Goal: Task Accomplishment & Management: Use online tool/utility

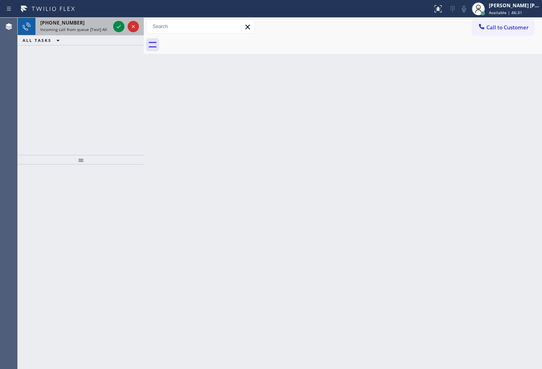
click at [107, 26] on div "[PHONE_NUMBER] Incoming call from queue [Test] All" at bounding box center [73, 27] width 76 height 18
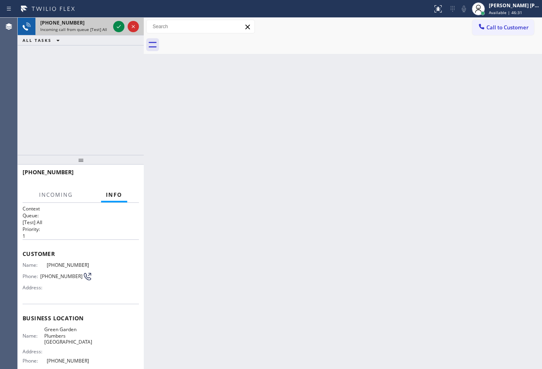
click at [107, 26] on div "[PHONE_NUMBER]" at bounding box center [75, 22] width 70 height 7
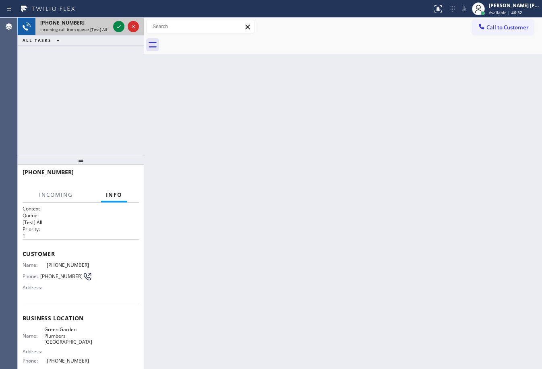
click at [107, 26] on div "[PHONE_NUMBER]" at bounding box center [75, 22] width 70 height 7
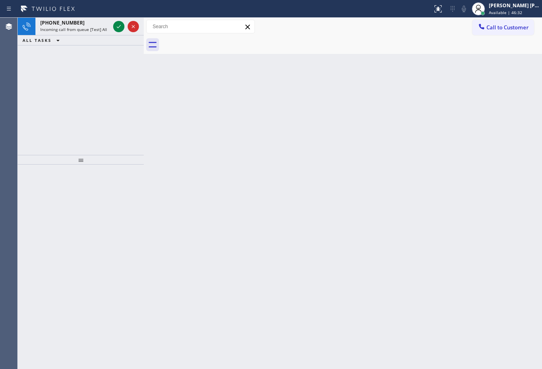
click at [107, 26] on div "[PHONE_NUMBER]" at bounding box center [75, 22] width 70 height 7
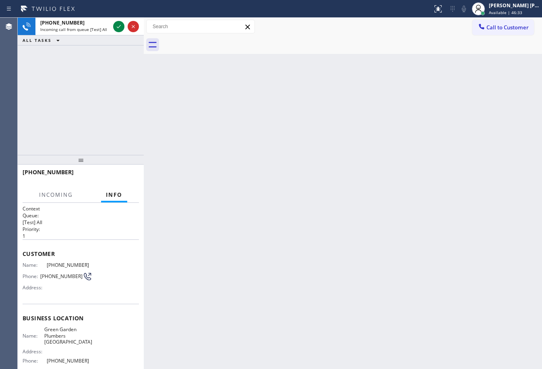
click at [107, 26] on div "[PHONE_NUMBER]" at bounding box center [75, 22] width 70 height 7
click at [120, 26] on icon at bounding box center [119, 26] width 4 height 3
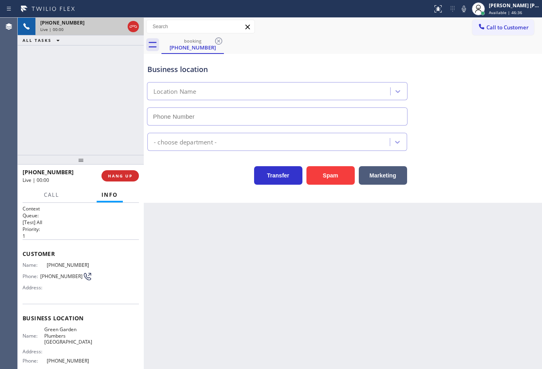
type input "[PHONE_NUMBER]"
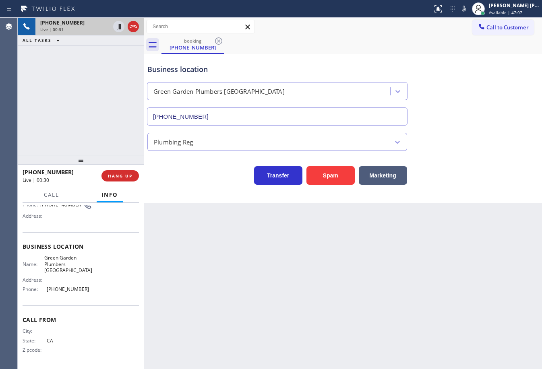
drag, startPoint x: 114, startPoint y: 84, endPoint x: 109, endPoint y: 85, distance: 4.7
click at [109, 85] on div "[PHONE_NUMBER] Live | 00:31 ALL TASKS ALL TASKS ACTIVE TASKS TASKS IN WRAP UP" at bounding box center [81, 86] width 126 height 137
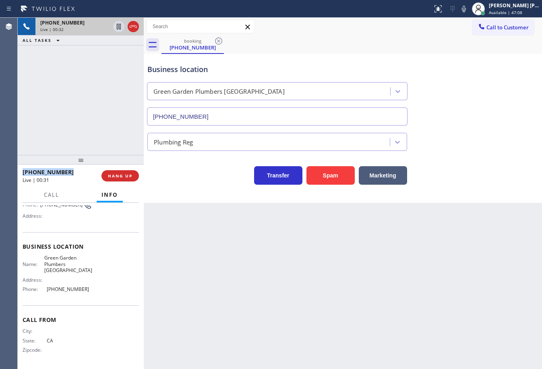
click at [109, 85] on div "[PHONE_NUMBER] Live | 00:32 ALL TASKS ALL TASKS ACTIVE TASKS TASKS IN WRAP UP" at bounding box center [81, 86] width 126 height 137
click at [128, 179] on button "HANG UP" at bounding box center [119, 175] width 37 height 11
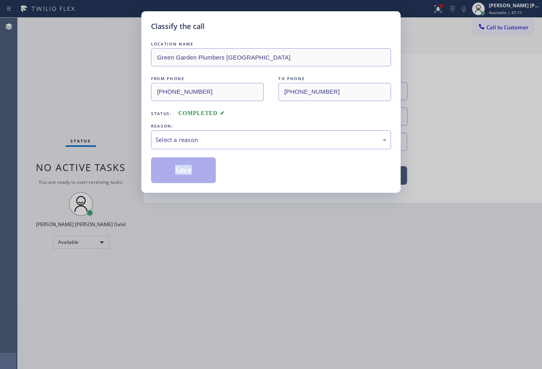
click at [127, 179] on div "Classify the call LOCATION NAME [GEOGRAPHIC_DATA] Plumbers [GEOGRAPHIC_DATA] FR…" at bounding box center [271, 184] width 542 height 369
click at [185, 143] on div "Select a reason" at bounding box center [270, 139] width 231 height 9
click at [169, 169] on button "Save" at bounding box center [183, 170] width 65 height 26
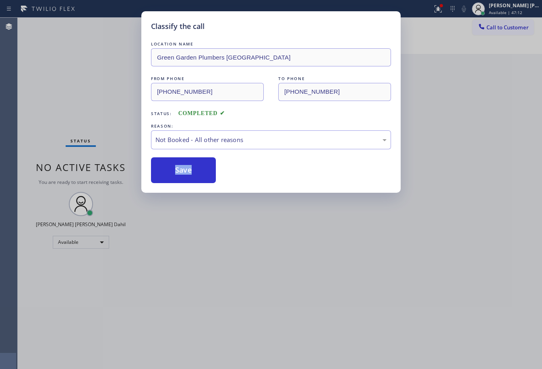
click at [169, 169] on button "Save" at bounding box center [183, 170] width 65 height 26
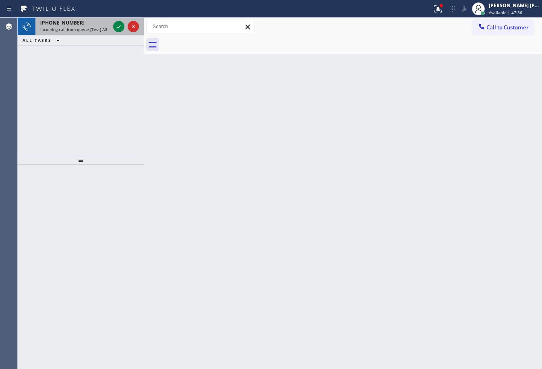
click at [93, 24] on div "[PHONE_NUMBER]" at bounding box center [75, 22] width 70 height 7
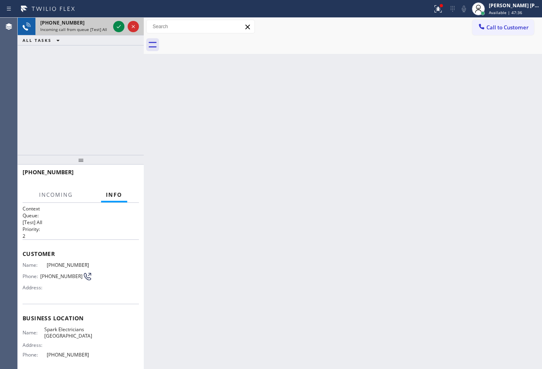
click at [93, 24] on div "[PHONE_NUMBER]" at bounding box center [75, 22] width 70 height 7
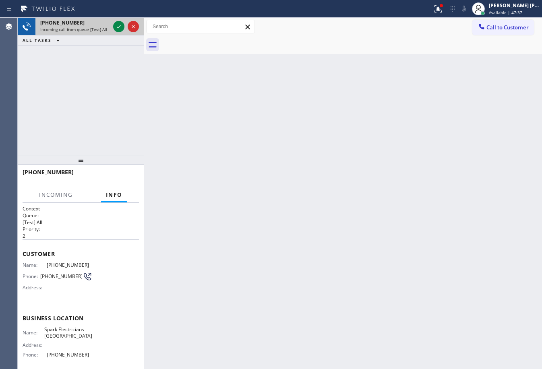
click at [93, 24] on div "[PHONE_NUMBER]" at bounding box center [75, 22] width 70 height 7
click at [125, 32] on div at bounding box center [125, 27] width 29 height 18
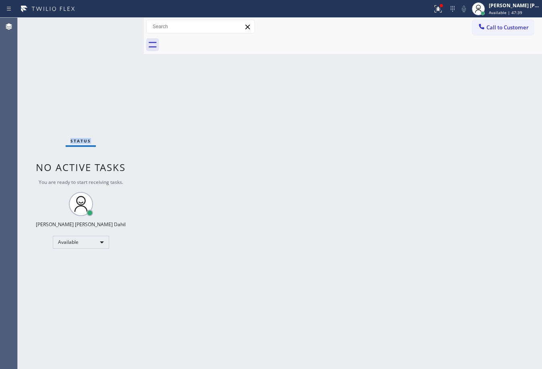
click at [125, 32] on div "Status No active tasks You are ready to start receiving tasks. [PERSON_NAME] [P…" at bounding box center [81, 193] width 126 height 351
click at [444, 15] on button at bounding box center [438, 9] width 18 height 18
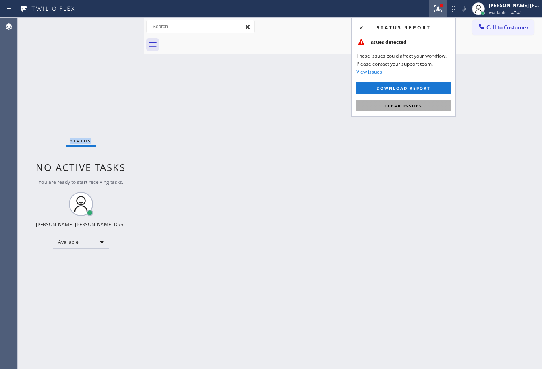
click at [425, 107] on button "Clear issues" at bounding box center [403, 105] width 94 height 11
click at [425, 107] on div "Back to Dashboard Change Sender ID Customers Technicians Select a contact Outbo…" at bounding box center [343, 193] width 398 height 351
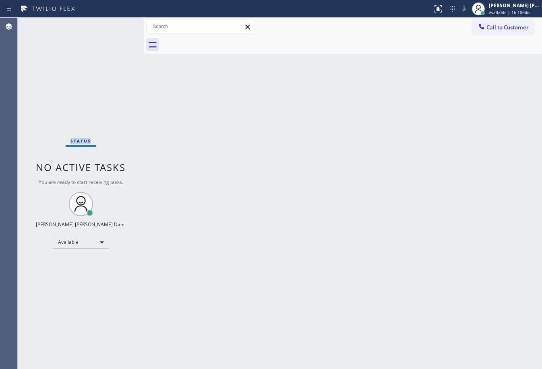
click at [293, 218] on div "Back to Dashboard Change Sender ID Customers Technicians Select a contact Outbo…" at bounding box center [343, 193] width 398 height 351
click at [524, 8] on div "[PERSON_NAME] [PERSON_NAME] Dahil" at bounding box center [513, 5] width 51 height 7
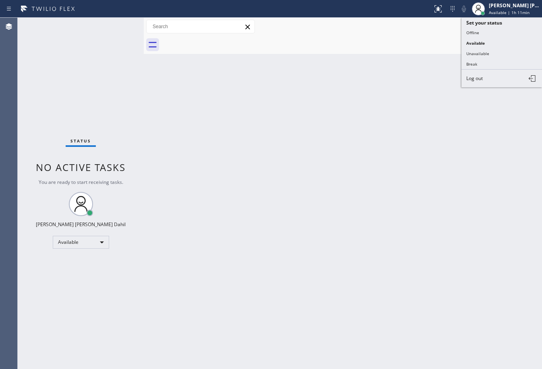
click at [465, 66] on button "Break" at bounding box center [501, 64] width 80 height 10
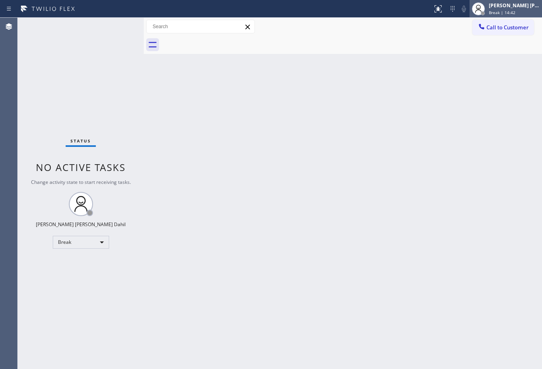
click at [511, 8] on div "[PERSON_NAME] [PERSON_NAME] Dahil" at bounding box center [513, 5] width 51 height 7
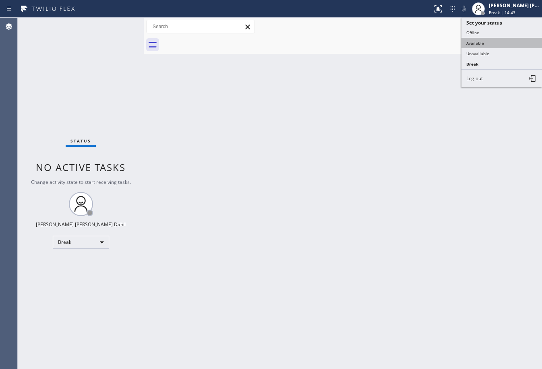
click at [502, 45] on button "Available" at bounding box center [501, 43] width 80 height 10
click at [480, 109] on div "Back to Dashboard Change Sender ID Customers Technicians Select a contact Outbo…" at bounding box center [343, 193] width 398 height 351
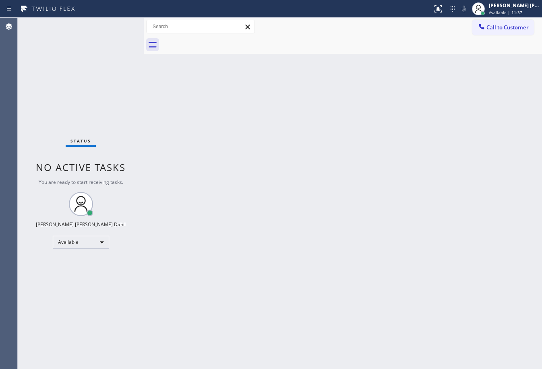
click at [338, 146] on div "Back to Dashboard Change Sender ID Customers Technicians Select a contact Outbo…" at bounding box center [343, 193] width 398 height 351
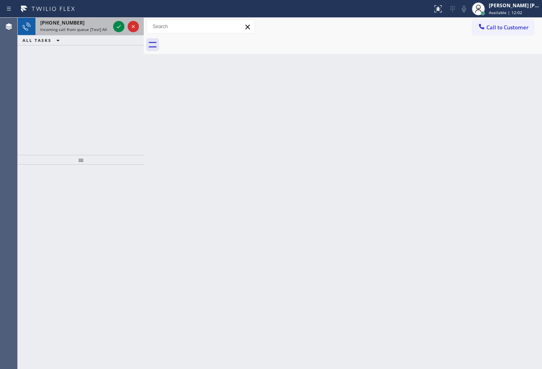
click at [100, 29] on span "Incoming call from queue [Test] All" at bounding box center [73, 30] width 67 height 6
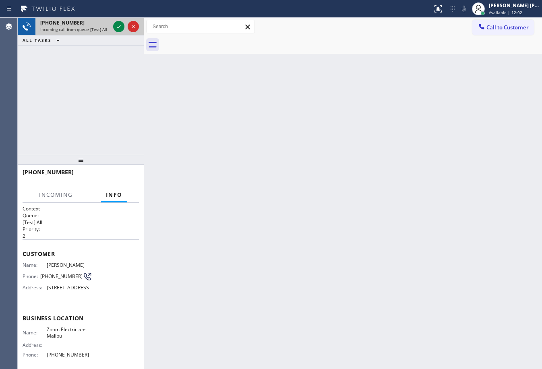
click at [100, 29] on span "Incoming call from queue [Test] All" at bounding box center [73, 30] width 67 height 6
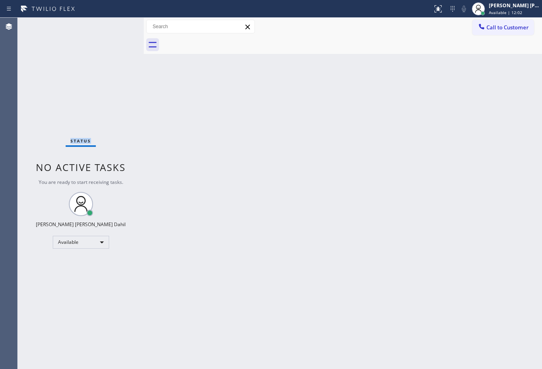
click at [100, 29] on div "Status No active tasks You are ready to start receiving tasks. [PERSON_NAME] [P…" at bounding box center [81, 193] width 126 height 351
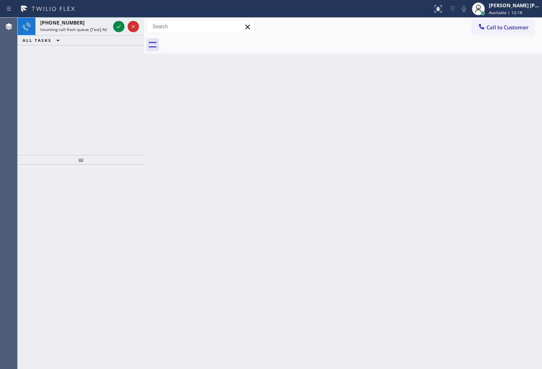
click at [100, 29] on span "Incoming call from queue [Test] All" at bounding box center [73, 30] width 67 height 6
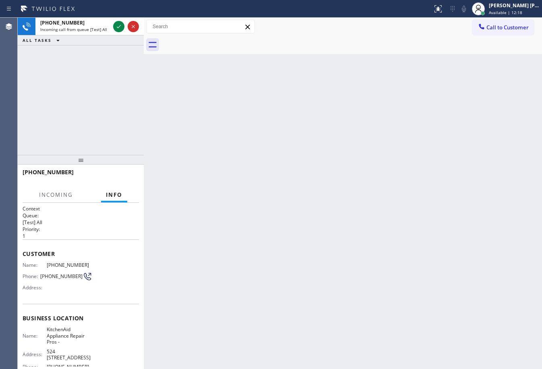
click at [100, 29] on span "Incoming call from queue [Test] All" at bounding box center [73, 30] width 67 height 6
click at [124, 32] on div at bounding box center [125, 27] width 29 height 18
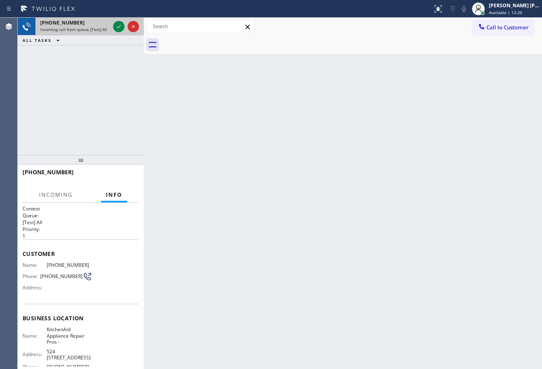
click at [124, 32] on div at bounding box center [125, 27] width 29 height 18
click at [124, 33] on div at bounding box center [125, 27] width 29 height 18
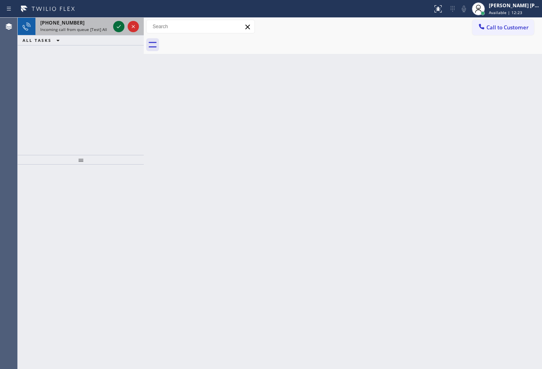
click at [122, 27] on icon at bounding box center [119, 27] width 10 height 10
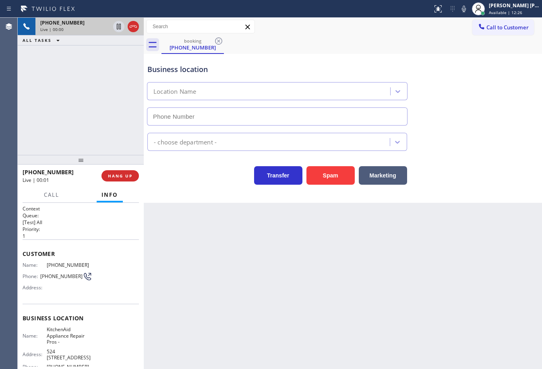
type input "[PHONE_NUMBER]"
click at [302, 332] on div "Back to Dashboard Change Sender ID Customers Technicians Select a contact Outbo…" at bounding box center [343, 193] width 398 height 351
drag, startPoint x: 245, startPoint y: 274, endPoint x: 32, endPoint y: 260, distance: 213.7
click at [235, 273] on div "Back to Dashboard Change Sender ID Customers Technicians Select a contact Outbo…" at bounding box center [343, 193] width 398 height 351
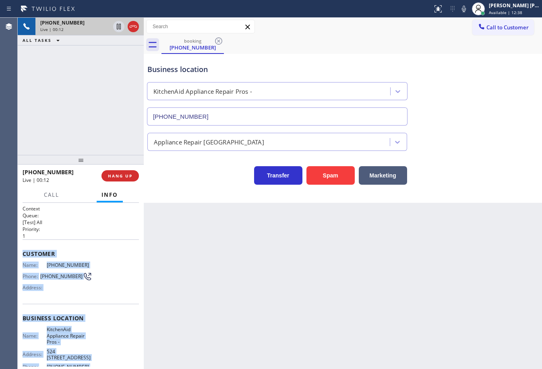
scroll to position [78, 0]
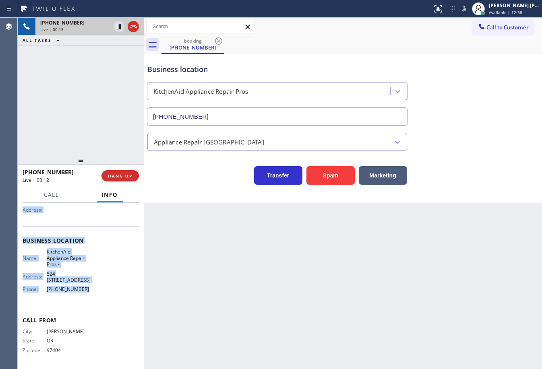
drag, startPoint x: 20, startPoint y: 251, endPoint x: 97, endPoint y: 296, distance: 88.9
click at [97, 296] on div "Context Queue: [Test] All Priority: 1 Customer Name: [PHONE_NUMBER] Phone: [PHO…" at bounding box center [81, 286] width 126 height 166
copy div "Customer Name: [PHONE_NUMBER] Phone: [PHONE_NUMBER] Address: Business location …"
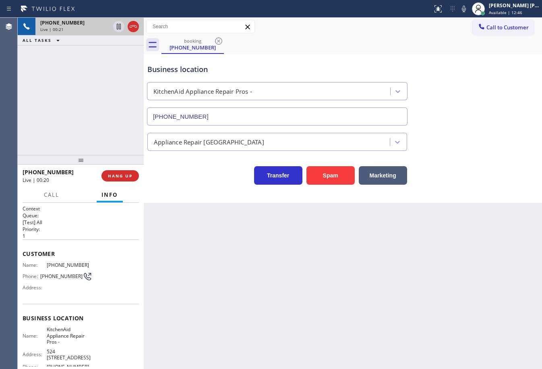
click at [246, 321] on div "Back to Dashboard Change Sender ID Customers Technicians Select a contact Outbo…" at bounding box center [343, 193] width 398 height 351
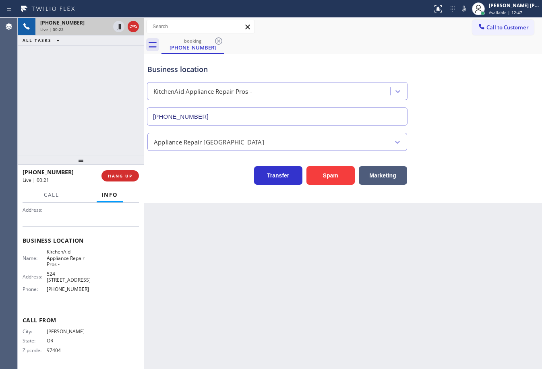
click at [299, 336] on div "Back to Dashboard Change Sender ID Customers Technicians Select a contact Outbo…" at bounding box center [343, 193] width 398 height 351
click at [74, 331] on span "[PERSON_NAME]" at bounding box center [69, 331] width 45 height 6
drag, startPoint x: 68, startPoint y: 340, endPoint x: 37, endPoint y: 343, distance: 30.3
click at [37, 343] on div "State: [US_STATE]" at bounding box center [58, 341] width 70 height 6
copy div "OR"
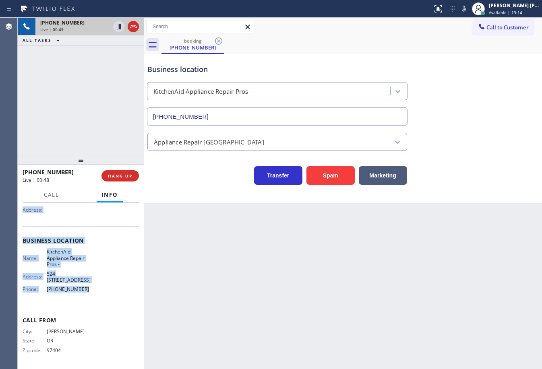
drag, startPoint x: 39, startPoint y: 313, endPoint x: 240, endPoint y: 233, distance: 216.2
click at [88, 292] on div "Context Queue: [Test] All Priority: 1 Customer Name: [PHONE_NUMBER] Phone: [PHO…" at bounding box center [81, 286] width 126 height 166
copy div "Customer Name: [PHONE_NUMBER] Phone: [PHONE_NUMBER] Address: Business location …"
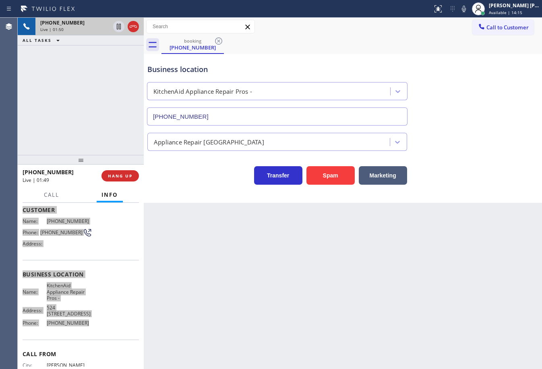
scroll to position [0, 0]
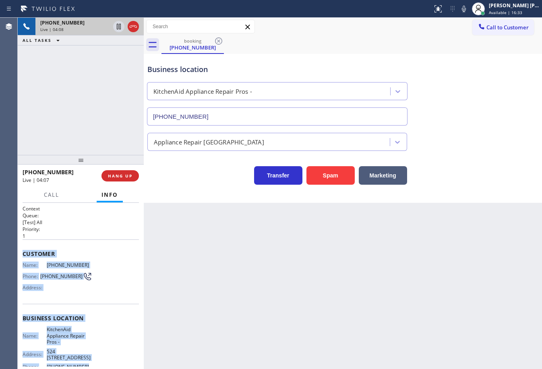
click at [488, 149] on div "Appliance Repair [GEOGRAPHIC_DATA]" at bounding box center [343, 140] width 394 height 21
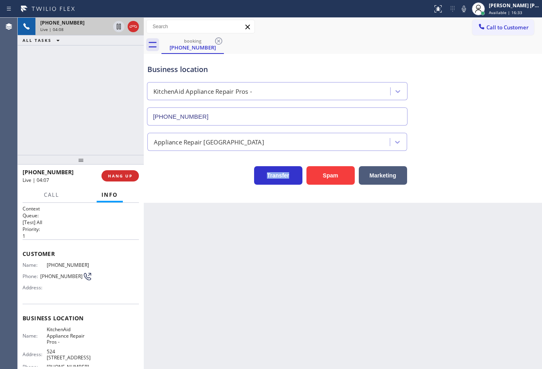
click at [488, 149] on div "Appliance Repair [GEOGRAPHIC_DATA]" at bounding box center [343, 140] width 394 height 21
click at [486, 159] on div "Transfer Spam Marketing" at bounding box center [343, 172] width 394 height 26
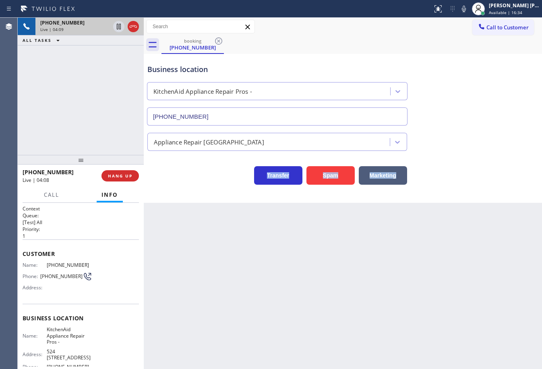
click at [486, 159] on div "Transfer Spam Marketing" at bounding box center [343, 172] width 394 height 26
drag, startPoint x: 486, startPoint y: 159, endPoint x: 487, endPoint y: 172, distance: 12.9
click at [486, 165] on div "Transfer Spam Marketing" at bounding box center [343, 172] width 394 height 26
click at [416, 287] on div "Back to Dashboard Change Sender ID Customers Technicians Select a contact Outbo…" at bounding box center [343, 193] width 398 height 351
click at [479, 155] on div "Transfer Spam Marketing" at bounding box center [343, 168] width 394 height 34
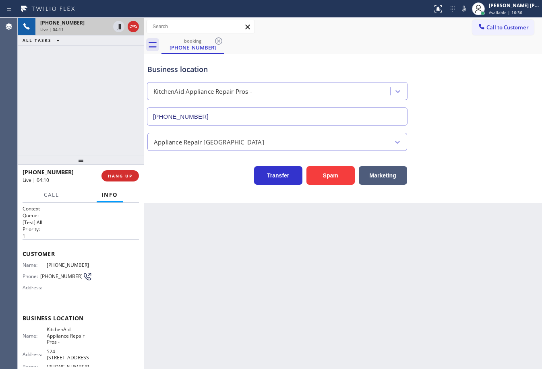
drag, startPoint x: 479, startPoint y: 154, endPoint x: 480, endPoint y: 141, distance: 13.3
click at [480, 153] on div "Transfer Spam Marketing" at bounding box center [343, 168] width 394 height 34
drag, startPoint x: 470, startPoint y: 10, endPoint x: 471, endPoint y: 111, distance: 100.2
click at [468, 10] on icon at bounding box center [464, 9] width 10 height 10
click at [470, 107] on div "Business location KitchenAid Appliance Repair Pros - [PHONE_NUMBER]" at bounding box center [343, 89] width 394 height 73
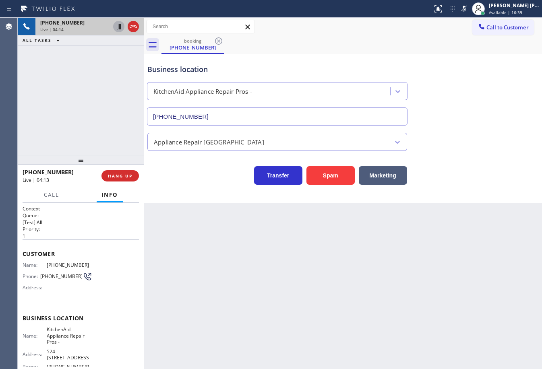
click at [119, 29] on icon at bounding box center [119, 27] width 10 height 10
drag, startPoint x: 109, startPoint y: 45, endPoint x: 491, endPoint y: 111, distance: 387.9
click at [109, 48] on div "[PHONE_NUMBER] Live | 04:15 ALL TASKS ALL TASKS ACTIVE TASKS TASKS IN WRAP UP" at bounding box center [81, 86] width 126 height 137
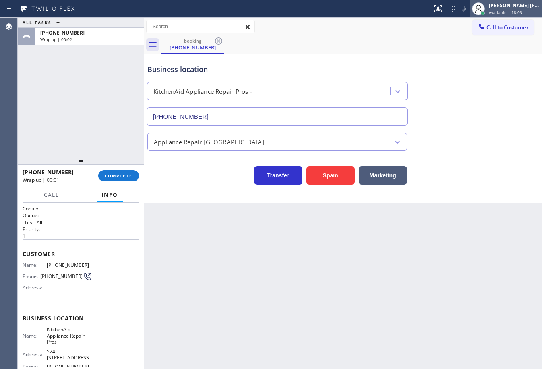
click at [503, 8] on div "[PERSON_NAME] [PERSON_NAME] Dahil" at bounding box center [513, 5] width 51 height 7
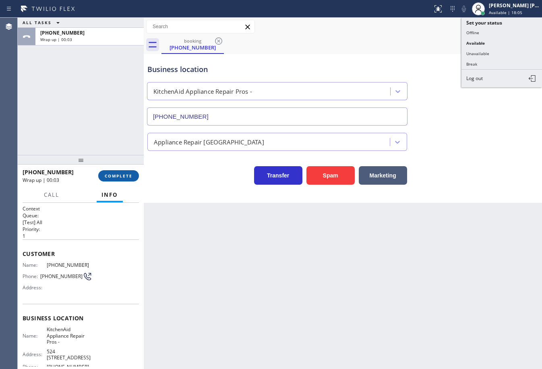
click at [113, 178] on span "COMPLETE" at bounding box center [119, 176] width 28 height 6
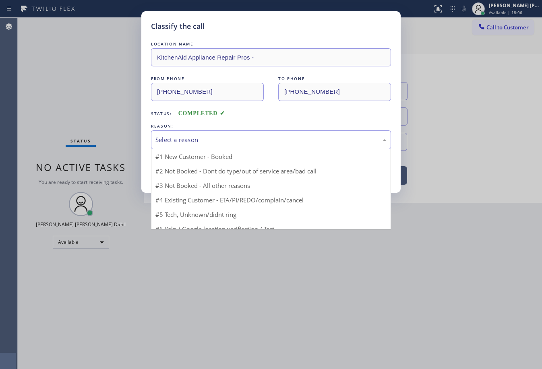
click at [165, 142] on div "Select a reason" at bounding box center [270, 139] width 231 height 9
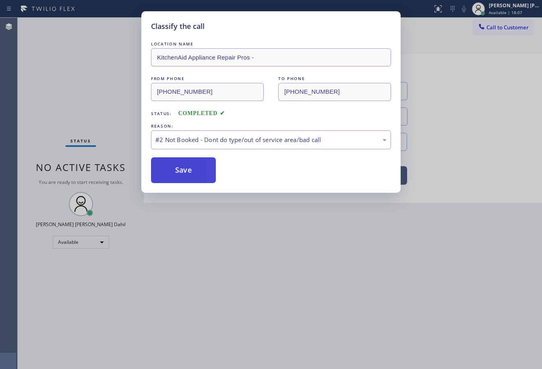
click at [172, 170] on button "Save" at bounding box center [183, 170] width 65 height 26
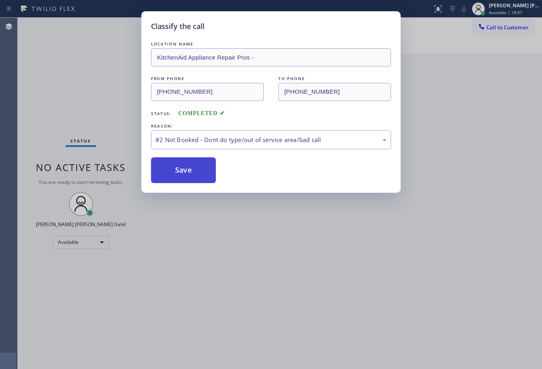
click at [172, 170] on button "Save" at bounding box center [183, 170] width 65 height 26
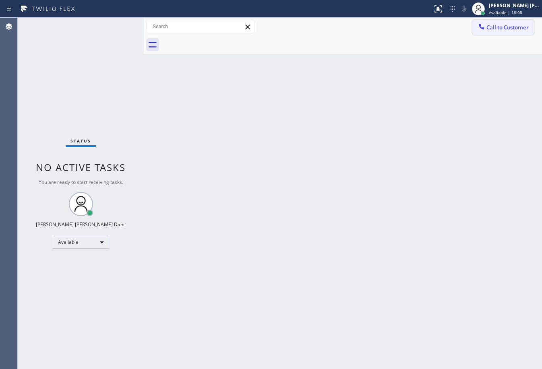
click at [506, 27] on span "Call to Customer" at bounding box center [507, 27] width 42 height 7
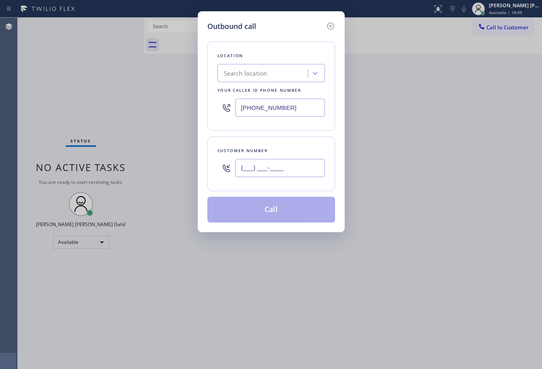
click at [305, 166] on input "(___) ___-____" at bounding box center [280, 168] width 90 height 18
paste input "541) 554-7372"
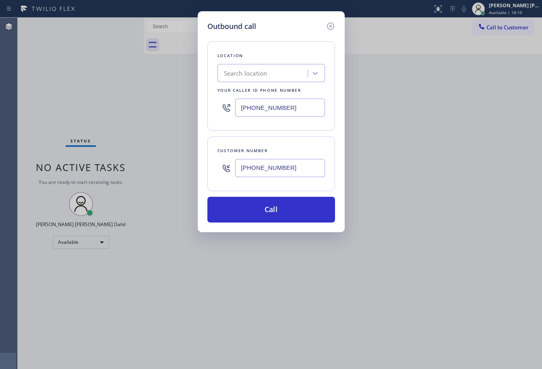
type input "[PHONE_NUMBER]"
click at [282, 110] on input "[PHONE_NUMBER]" at bounding box center [280, 108] width 90 height 18
paste input "855) 213-9318"
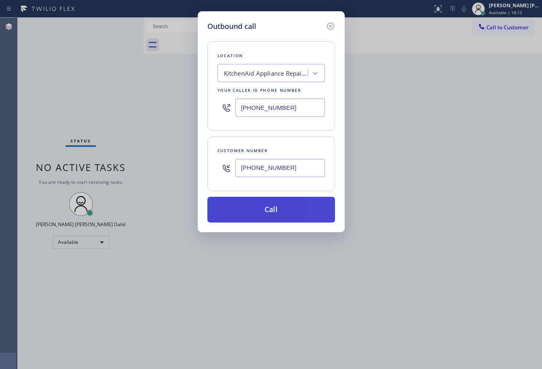
type input "[PHONE_NUMBER]"
click at [292, 213] on button "Call" at bounding box center [271, 210] width 128 height 26
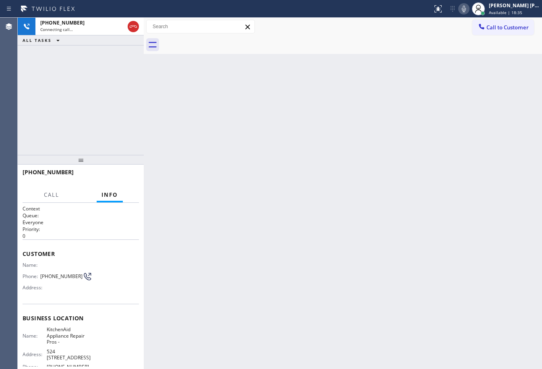
click at [468, 12] on icon at bounding box center [464, 9] width 10 height 10
click at [447, 95] on div "Back to Dashboard Change Sender ID Customers Technicians Select a contact Outbo…" at bounding box center [343, 193] width 398 height 351
click at [468, 8] on icon at bounding box center [464, 9] width 10 height 10
click at [469, 90] on div "Back to Dashboard Change Sender ID Customers Technicians Select a contact Outbo…" at bounding box center [343, 193] width 398 height 351
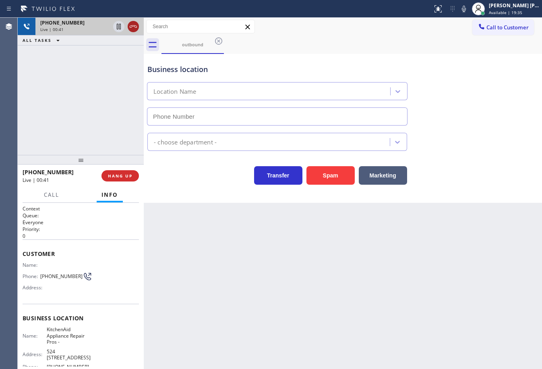
click at [128, 27] on div at bounding box center [133, 27] width 11 height 10
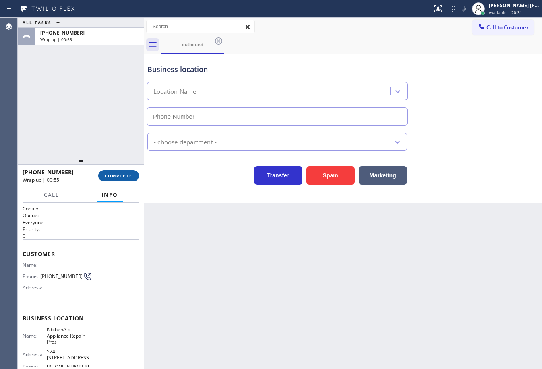
click at [115, 172] on div "[PHONE_NUMBER] Wrap up | 00:55 COMPLETE" at bounding box center [81, 175] width 116 height 21
click at [115, 176] on span "COMPLETE" at bounding box center [119, 176] width 28 height 6
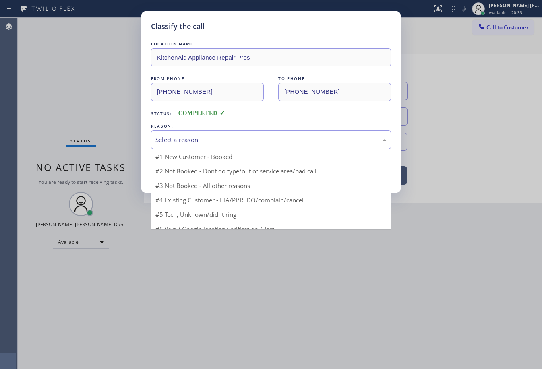
click at [200, 146] on div "Select a reason" at bounding box center [271, 139] width 240 height 19
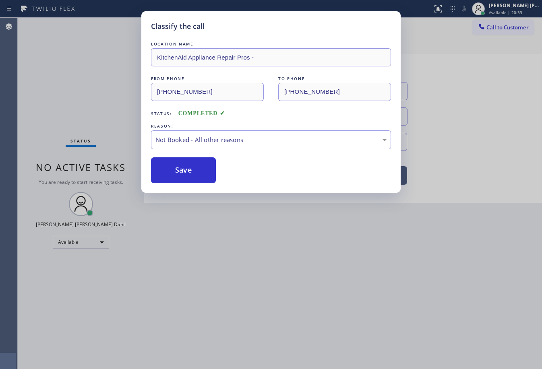
click at [181, 169] on button "Save" at bounding box center [183, 170] width 65 height 26
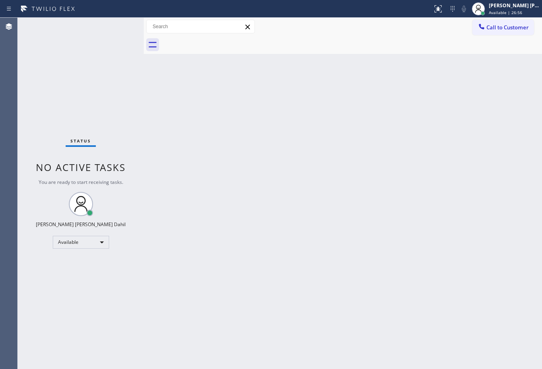
click at [110, 55] on div "Status No active tasks You are ready to start receiving tasks. [PERSON_NAME] [P…" at bounding box center [81, 193] width 126 height 351
click at [487, 6] on div at bounding box center [478, 9] width 18 height 18
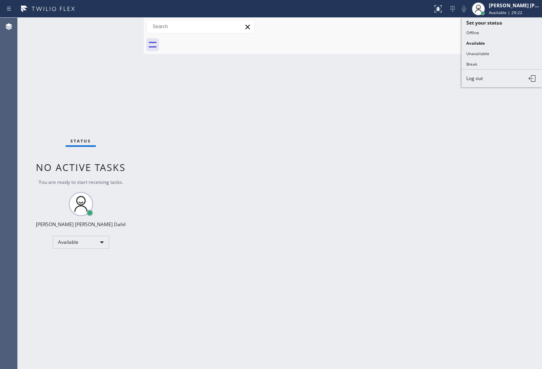
drag, startPoint x: 479, startPoint y: 61, endPoint x: 472, endPoint y: 86, distance: 26.2
click at [478, 61] on button "Break" at bounding box center [501, 64] width 80 height 10
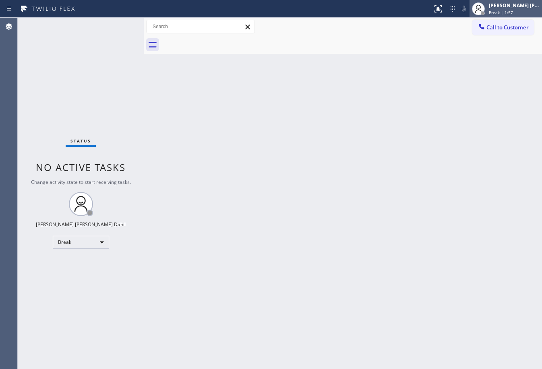
click at [506, 8] on div "[PERSON_NAME] [PERSON_NAME] Dahil" at bounding box center [513, 5] width 51 height 7
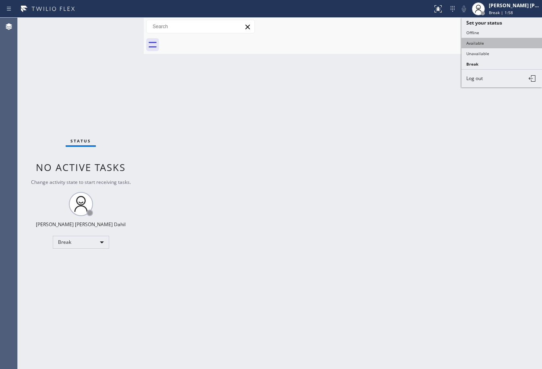
click at [487, 39] on button "Available" at bounding box center [501, 43] width 80 height 10
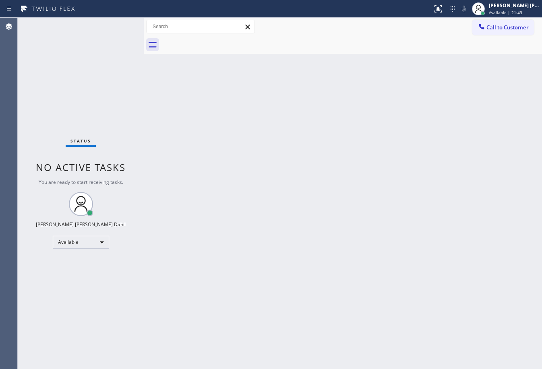
click at [404, 54] on div "Back to Dashboard Change Sender ID Customers Technicians Select a contact Outbo…" at bounding box center [343, 193] width 398 height 351
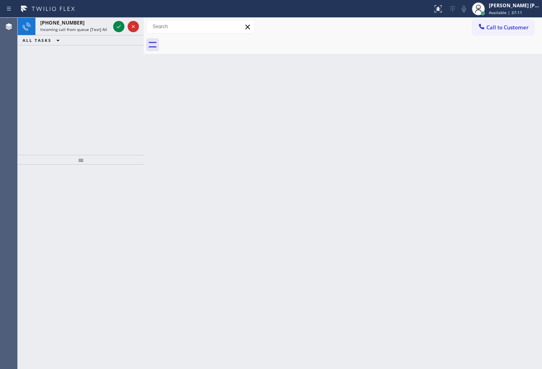
click at [431, 56] on div "Back to Dashboard Change Sender ID Customers Technicians Select a contact Outbo…" at bounding box center [343, 193] width 398 height 351
click at [84, 21] on div "[PHONE_NUMBER]" at bounding box center [75, 22] width 70 height 7
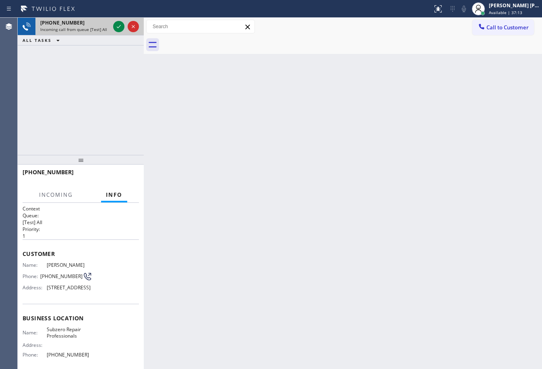
click at [83, 21] on div "[PHONE_NUMBER]" at bounding box center [75, 22] width 70 height 7
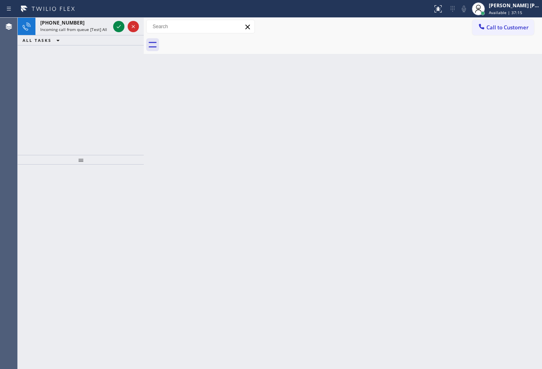
click at [353, 177] on div "Back to Dashboard Change Sender ID Customers Technicians Select a contact Outbo…" at bounding box center [343, 193] width 398 height 351
click at [83, 25] on div "[PHONE_NUMBER]" at bounding box center [75, 22] width 70 height 7
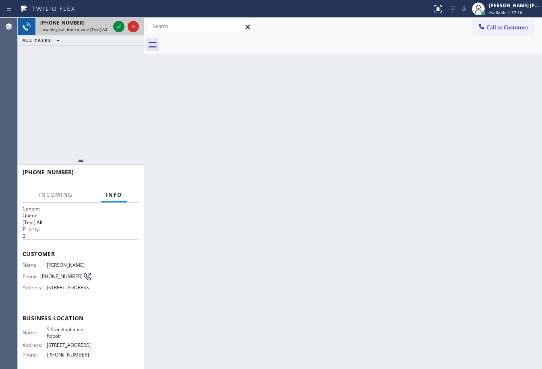
click at [83, 25] on div "[PHONE_NUMBER]" at bounding box center [75, 22] width 70 height 7
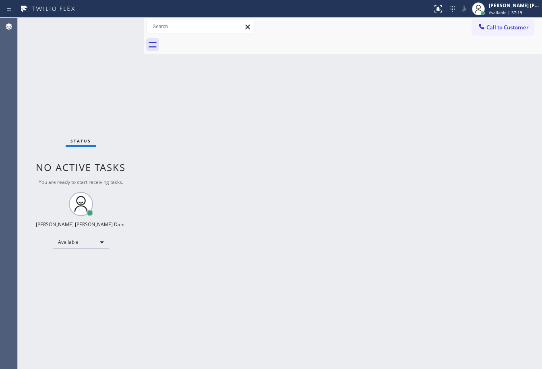
click at [114, 25] on div "Status No active tasks You are ready to start receiving tasks. [PERSON_NAME] [P…" at bounding box center [81, 193] width 126 height 351
click at [115, 24] on div "Status No active tasks You are ready to start receiving tasks. [PERSON_NAME] [P…" at bounding box center [81, 193] width 126 height 351
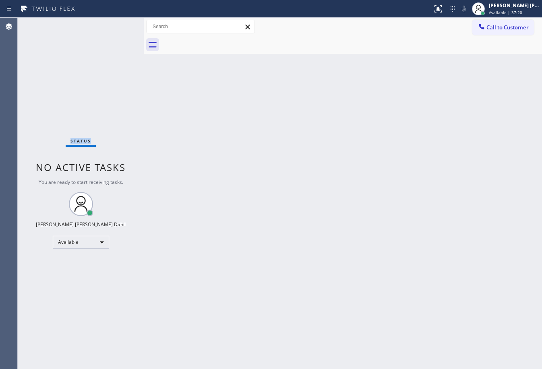
click at [115, 24] on div "Status No active tasks You are ready to start receiving tasks. [PERSON_NAME] [P…" at bounding box center [81, 193] width 126 height 351
click at [418, 208] on div "Back to Dashboard Change Sender ID Customers Technicians Select a contact Outbo…" at bounding box center [343, 193] width 398 height 351
click at [332, 166] on div "Back to Dashboard Change Sender ID Customers Technicians Select a contact Outbo…" at bounding box center [343, 193] width 398 height 351
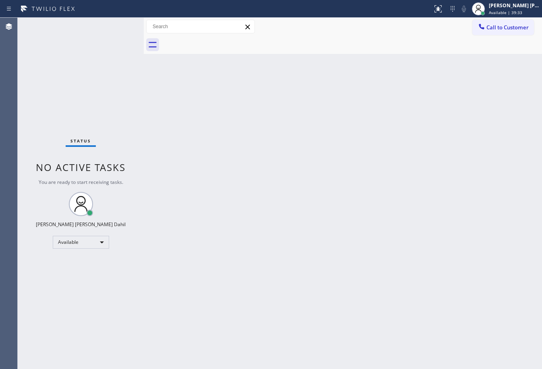
drag, startPoint x: 117, startPoint y: 26, endPoint x: 134, endPoint y: 28, distance: 17.4
click at [120, 26] on div "Status No active tasks You are ready to start receiving tasks. [PERSON_NAME] [P…" at bounding box center [81, 193] width 126 height 351
click at [255, 218] on div "Back to Dashboard Change Sender ID Customers Technicians Select a contact Outbo…" at bounding box center [343, 193] width 398 height 351
click at [256, 218] on div "Back to Dashboard Change Sender ID Customers Technicians Select a contact Outbo…" at bounding box center [343, 193] width 398 height 351
click at [257, 217] on div "Back to Dashboard Change Sender ID Customers Technicians Select a contact Outbo…" at bounding box center [343, 193] width 398 height 351
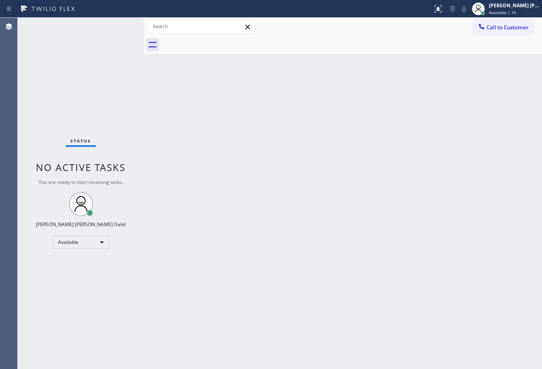
click at [261, 173] on div "Back to Dashboard Change Sender ID Customers Technicians Select a contact Outbo…" at bounding box center [343, 193] width 398 height 351
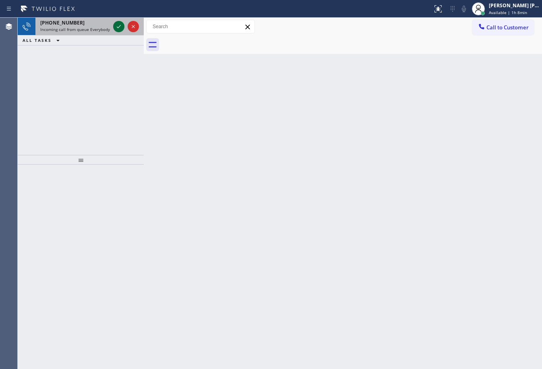
click at [119, 24] on icon at bounding box center [119, 27] width 10 height 10
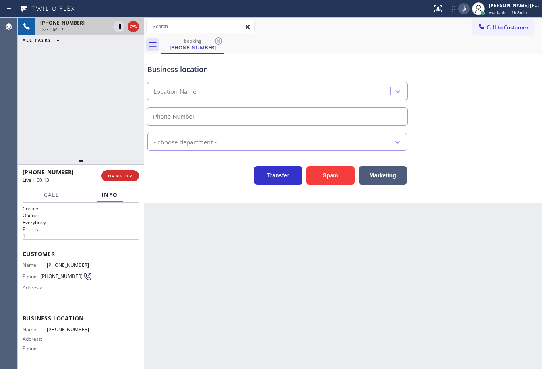
click at [468, 10] on icon at bounding box center [464, 9] width 10 height 10
click at [501, 84] on div "Business location Location Name" at bounding box center [343, 89] width 394 height 73
click at [468, 13] on icon at bounding box center [464, 9] width 10 height 10
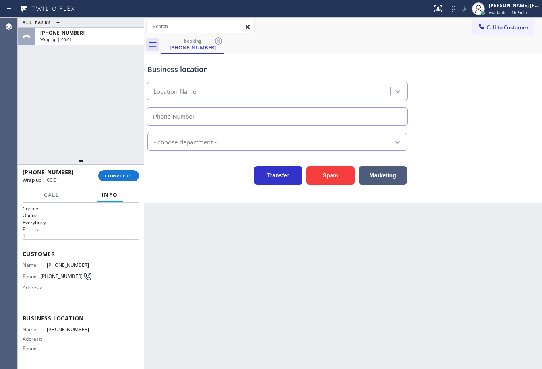
click at [128, 115] on div "ALL TASKS ALL TASKS ACTIVE TASKS TASKS IN WRAP UP [PHONE_NUMBER] Wrap up | 00:01" at bounding box center [81, 86] width 126 height 137
click at [122, 177] on span "COMPLETE" at bounding box center [119, 176] width 28 height 6
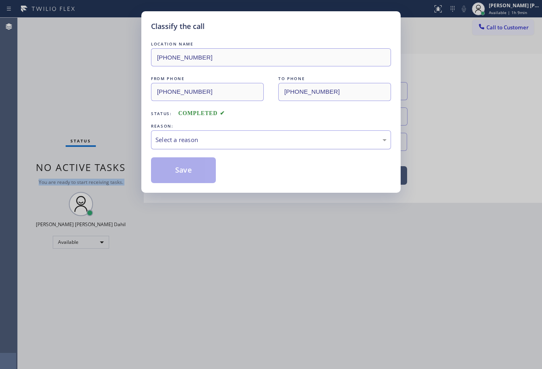
click at [190, 140] on div "Select a reason" at bounding box center [270, 139] width 231 height 9
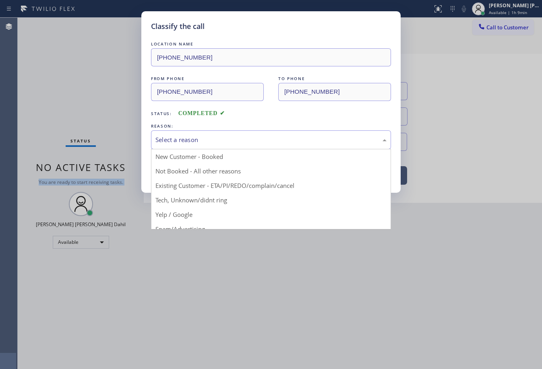
drag, startPoint x: 204, startPoint y: 203, endPoint x: 198, endPoint y: 188, distance: 16.2
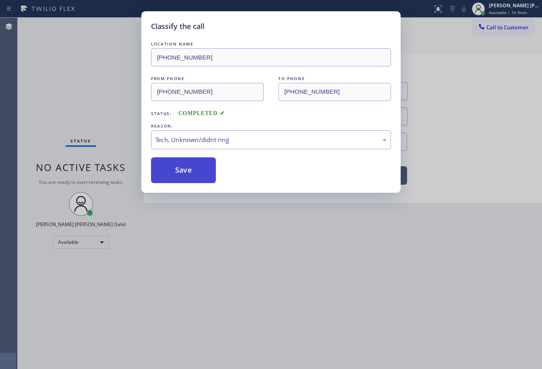
click at [188, 178] on button "Save" at bounding box center [183, 170] width 65 height 26
click at [187, 178] on button "Save" at bounding box center [183, 170] width 65 height 26
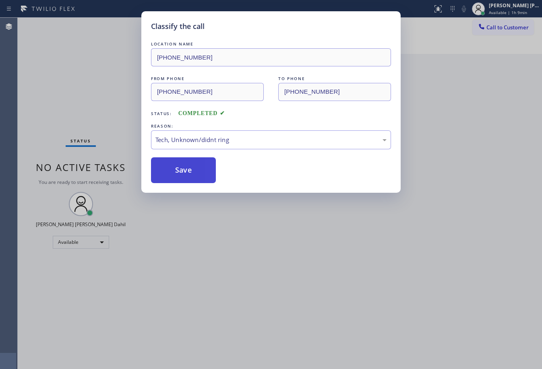
click at [187, 178] on button "Save" at bounding box center [183, 170] width 65 height 26
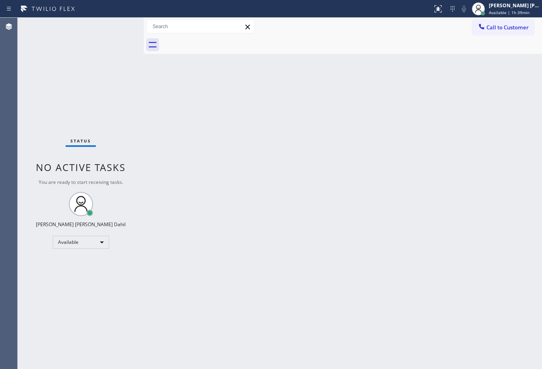
drag, startPoint x: 108, startPoint y: 99, endPoint x: 89, endPoint y: 11, distance: 89.8
click at [109, 89] on div "Status No active tasks You are ready to start receiving tasks. [PERSON_NAME] [P…" at bounding box center [81, 193] width 126 height 351
click at [379, 244] on div "Back to Dashboard Change Sender ID Customers Technicians Select a contact Outbo…" at bounding box center [343, 193] width 398 height 351
click at [503, 8] on div "[PERSON_NAME] [PERSON_NAME] Dahil Available | 1h 43min" at bounding box center [514, 9] width 55 height 14
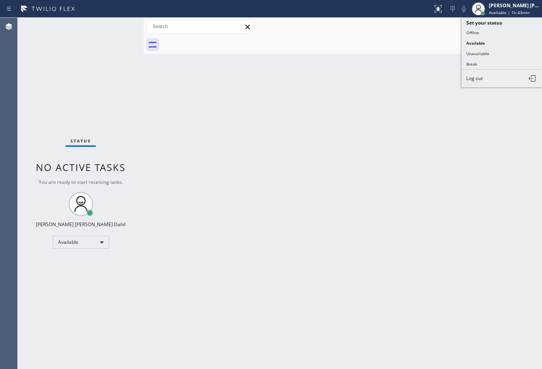
click at [494, 31] on button "Offline" at bounding box center [501, 32] width 80 height 10
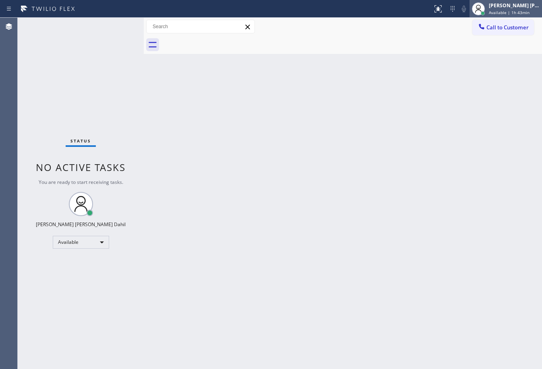
click at [509, 7] on div "[PERSON_NAME] [PERSON_NAME] Dahil" at bounding box center [513, 5] width 51 height 7
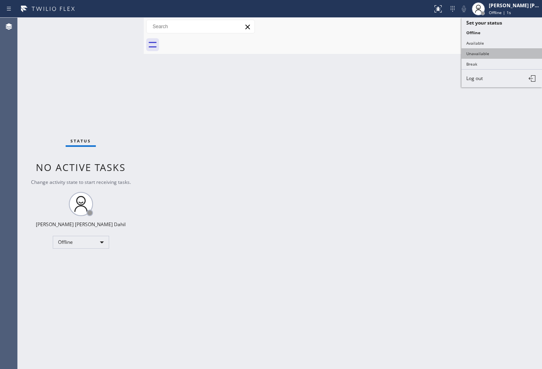
click at [497, 52] on button "Unavailable" at bounding box center [501, 53] width 80 height 10
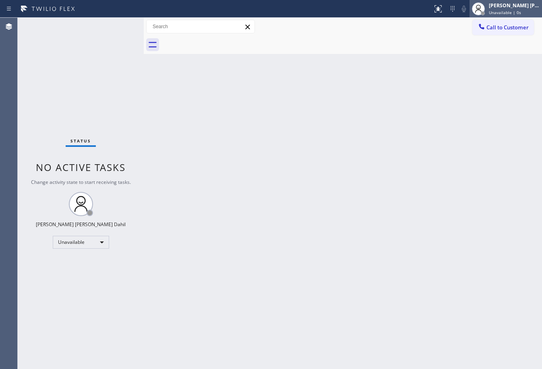
click at [509, 13] on span "Unavailable | 0s" at bounding box center [504, 13] width 32 height 6
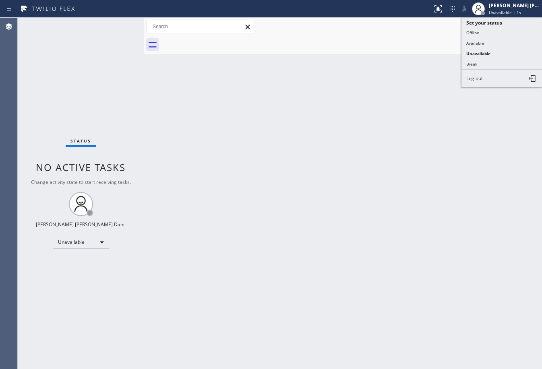
drag, startPoint x: 488, startPoint y: 33, endPoint x: 501, endPoint y: 18, distance: 20.0
click at [488, 32] on button "Offline" at bounding box center [501, 32] width 80 height 10
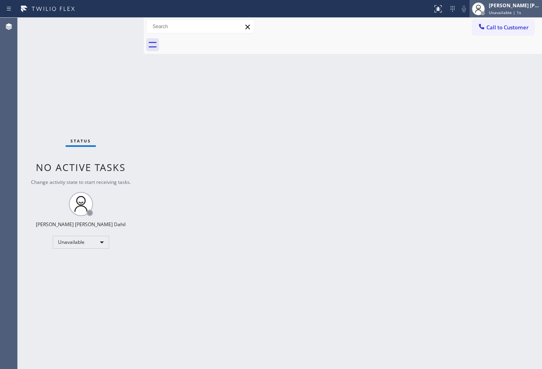
click at [507, 10] on span "Unavailable | 1s" at bounding box center [504, 13] width 32 height 6
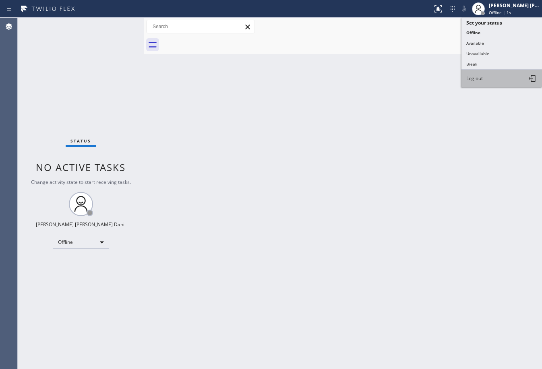
click at [490, 80] on button "Log out" at bounding box center [501, 79] width 80 height 18
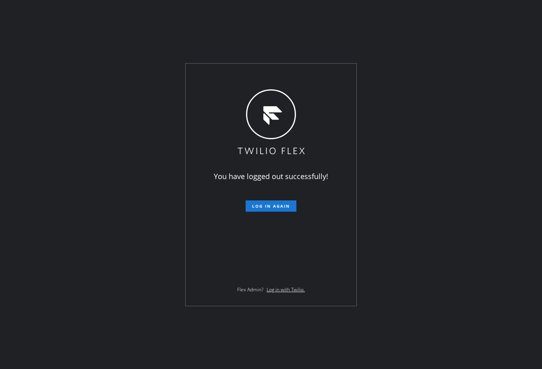
click at [24, 352] on div "You have logged out successfully! Log in again Flex Admin? Log in with Twilio." at bounding box center [271, 184] width 542 height 369
